Goal: Task Accomplishment & Management: Manage account settings

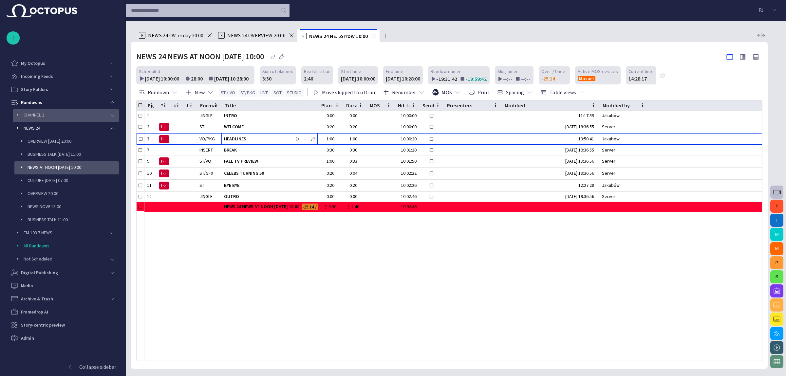
click at [102, 120] on div "CHANNEL 2" at bounding box center [59, 115] width 93 height 13
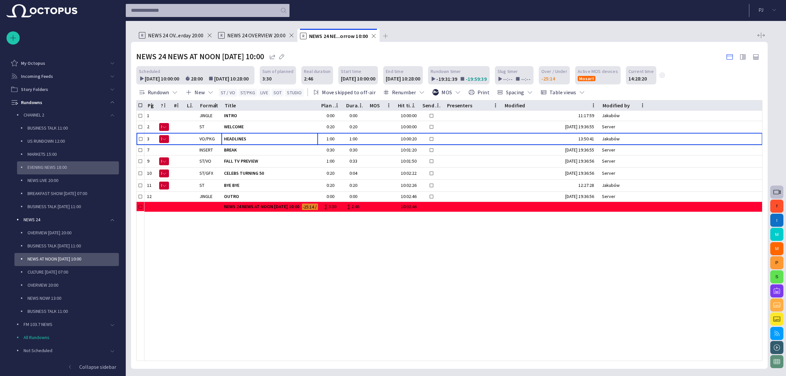
click at [77, 169] on p "EVENING NEWS 18:00" at bounding box center [73, 167] width 91 height 7
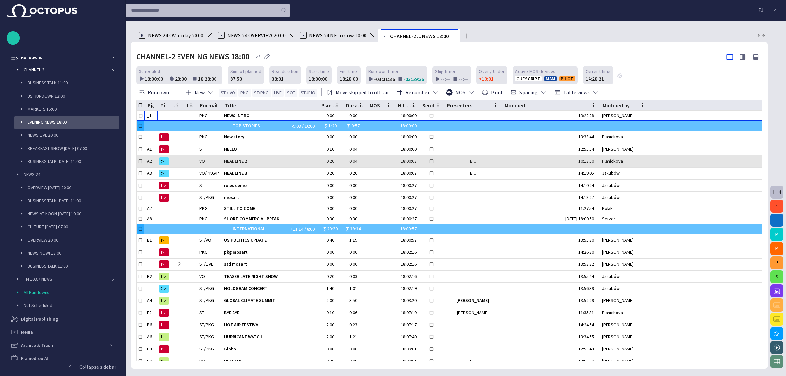
scroll to position [52, 0]
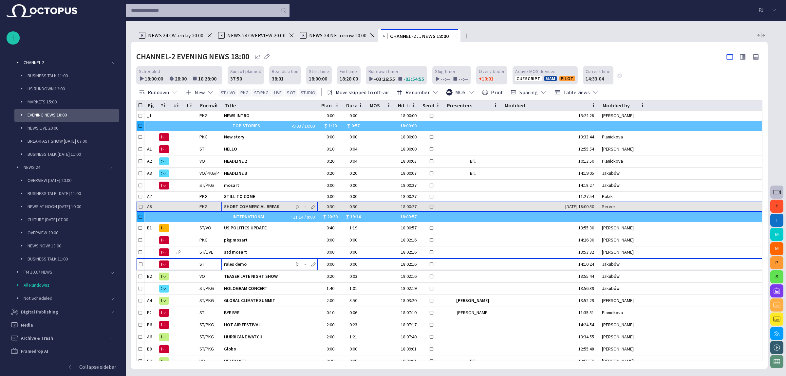
click at [262, 205] on span "SHORT COMMERCIAL BREAK" at bounding box center [269, 207] width 91 height 6
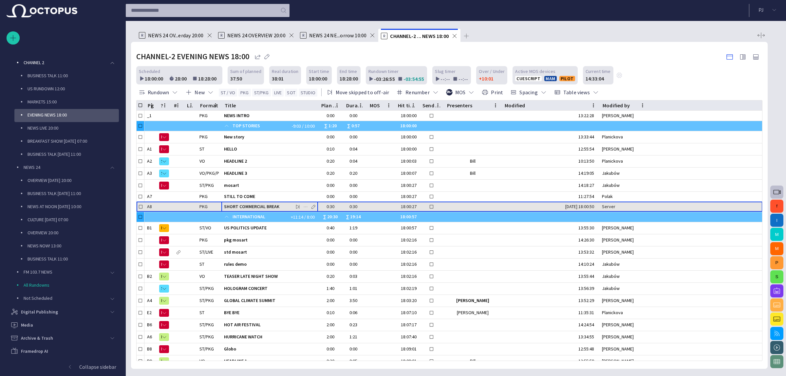
click at [262, 205] on span "SHORT COMMERCIAL BREAK" at bounding box center [269, 207] width 91 height 6
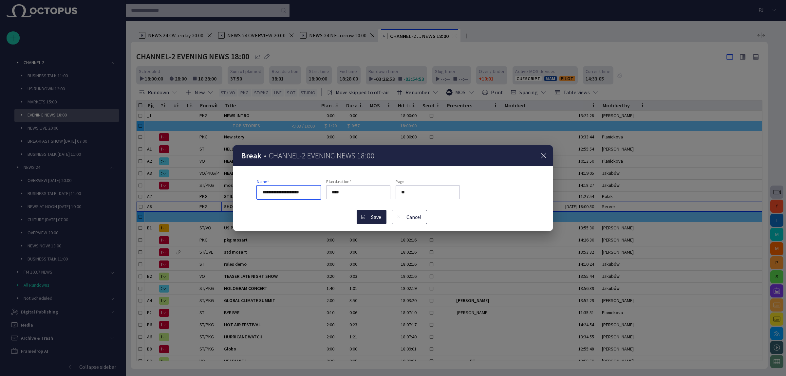
scroll to position [0, 0]
click at [426, 216] on button "Cancel" at bounding box center [409, 217] width 35 height 14
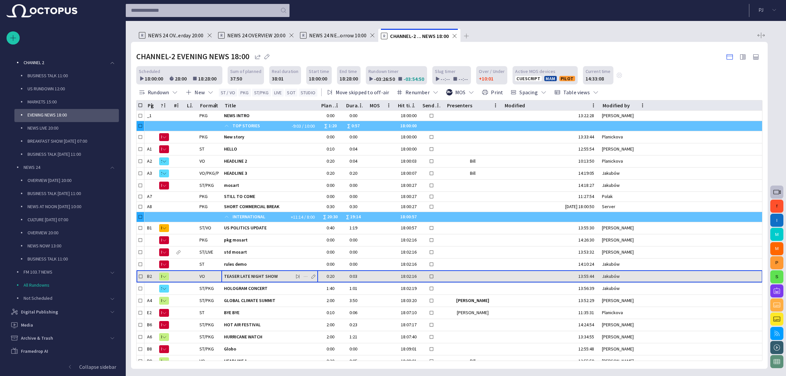
click at [273, 275] on span "TEASER LATE NIGHT SHOW" at bounding box center [269, 277] width 91 height 6
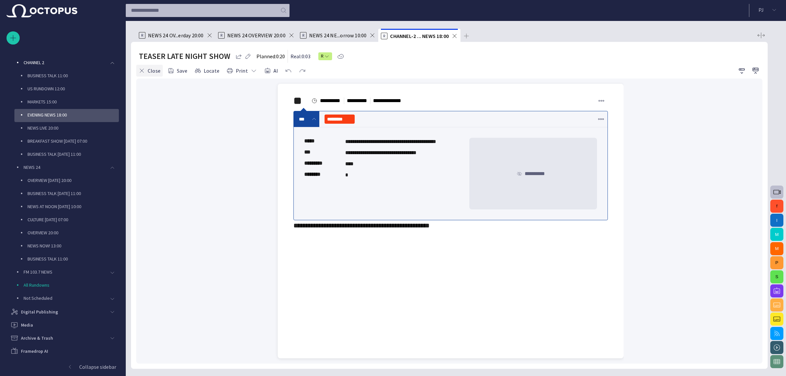
click at [147, 69] on button "Close" at bounding box center [149, 71] width 27 height 12
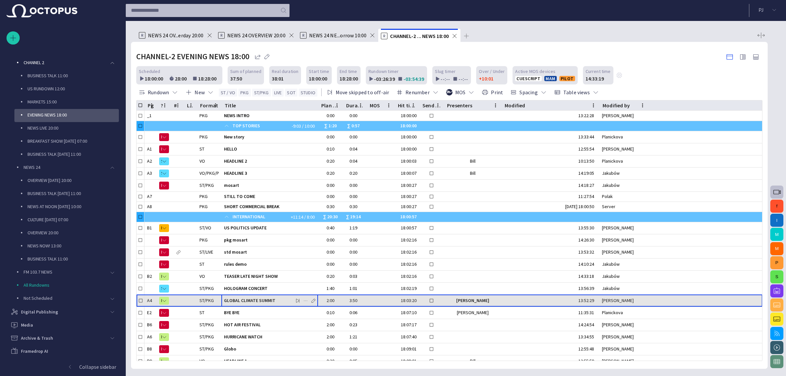
click at [261, 301] on span "GLOBAL CLIMATE SUMMIT" at bounding box center [269, 301] width 91 height 6
click at [266, 298] on span "GLOBAL CLIMATE SUMMIT" at bounding box center [269, 301] width 91 height 6
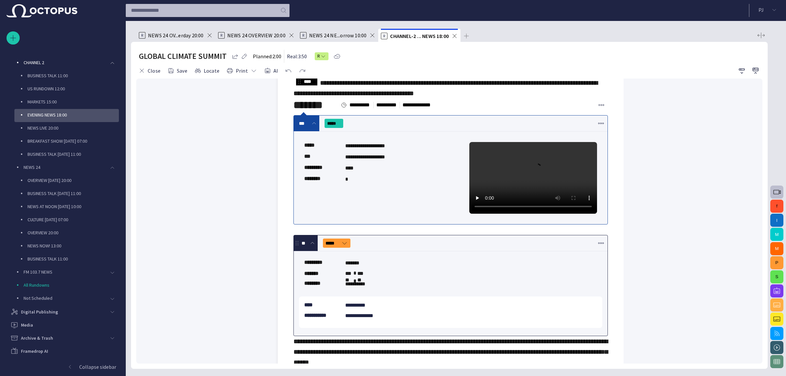
scroll to position [41, 0]
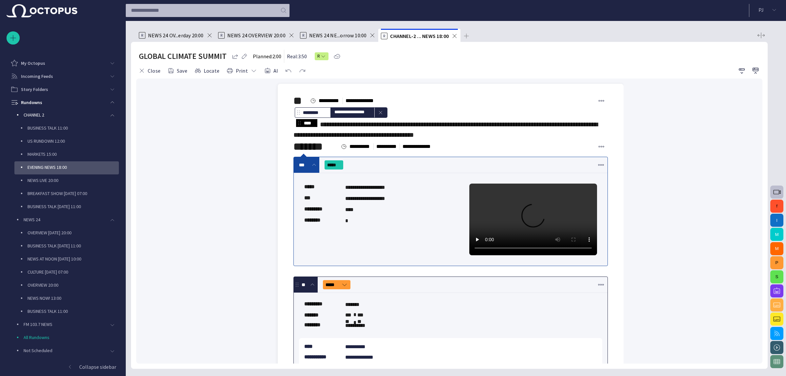
scroll to position [41, 0]
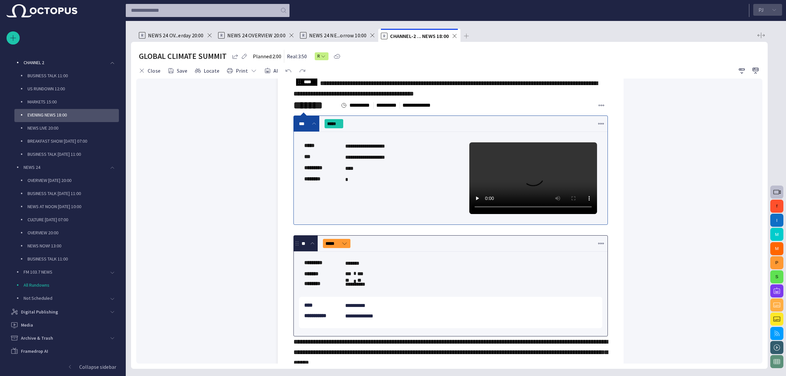
click at [774, 10] on span "button" at bounding box center [774, 9] width 5 height 5
click at [715, 46] on li "Log out" at bounding box center [735, 48] width 92 height 12
